Goal: Information Seeking & Learning: Understand process/instructions

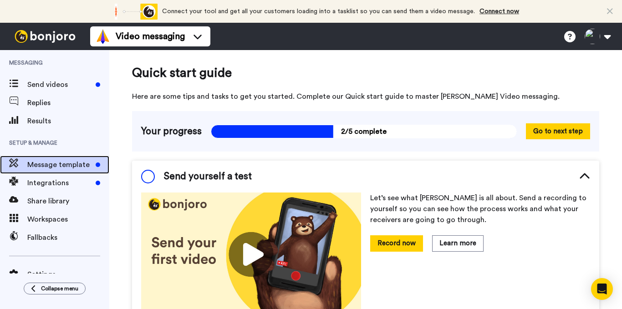
click at [62, 165] on span "Message template" at bounding box center [59, 164] width 65 height 11
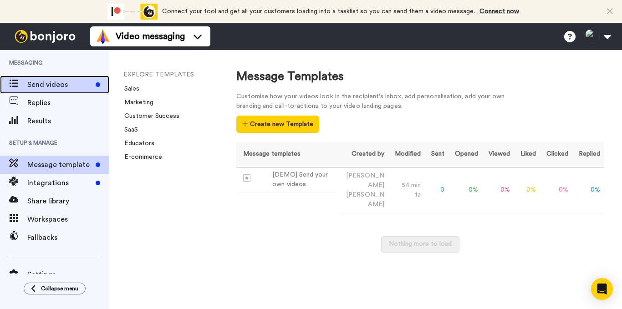
click at [54, 82] on span "Send videos" at bounding box center [59, 84] width 65 height 11
